Goal: Check status

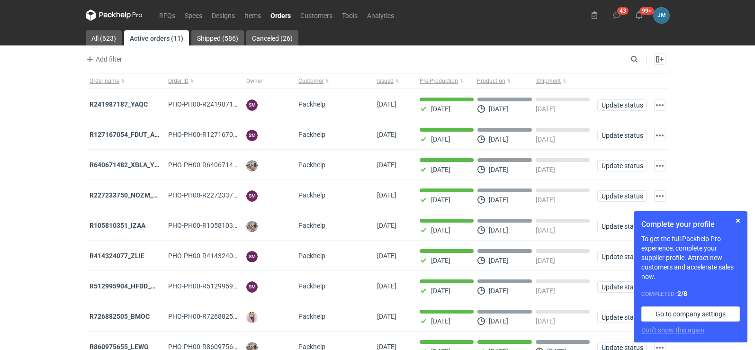
click at [96, 12] on icon at bounding box center [114, 14] width 57 height 11
click at [740, 221] on button "button" at bounding box center [737, 220] width 11 height 11
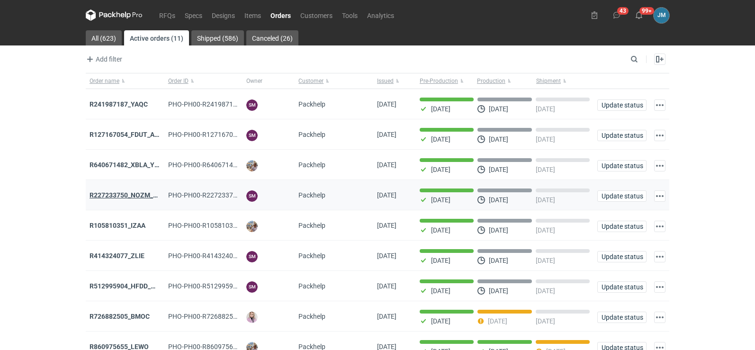
click at [116, 197] on strong "R227233750_NOZM_V1" at bounding box center [124, 195] width 71 height 8
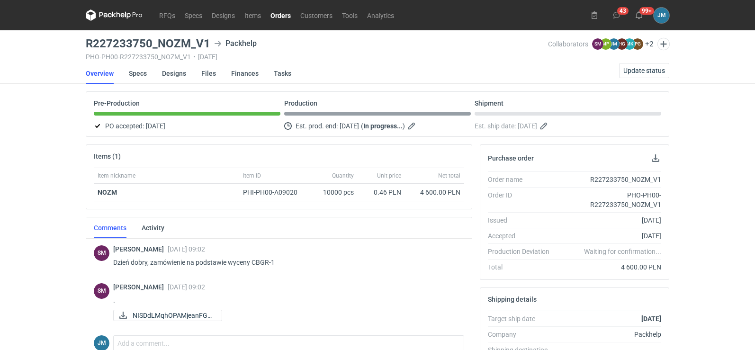
click at [100, 10] on icon at bounding box center [114, 14] width 57 height 11
